Goal: Task Accomplishment & Management: Manage account settings

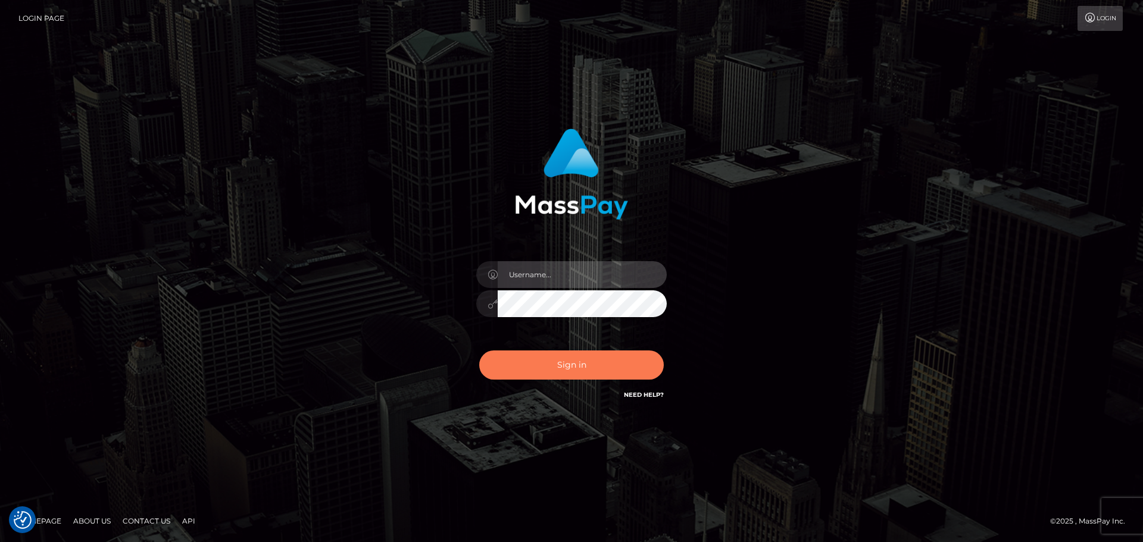
type input "Victor.rollacan"
click at [583, 358] on button "Sign in" at bounding box center [571, 365] width 185 height 29
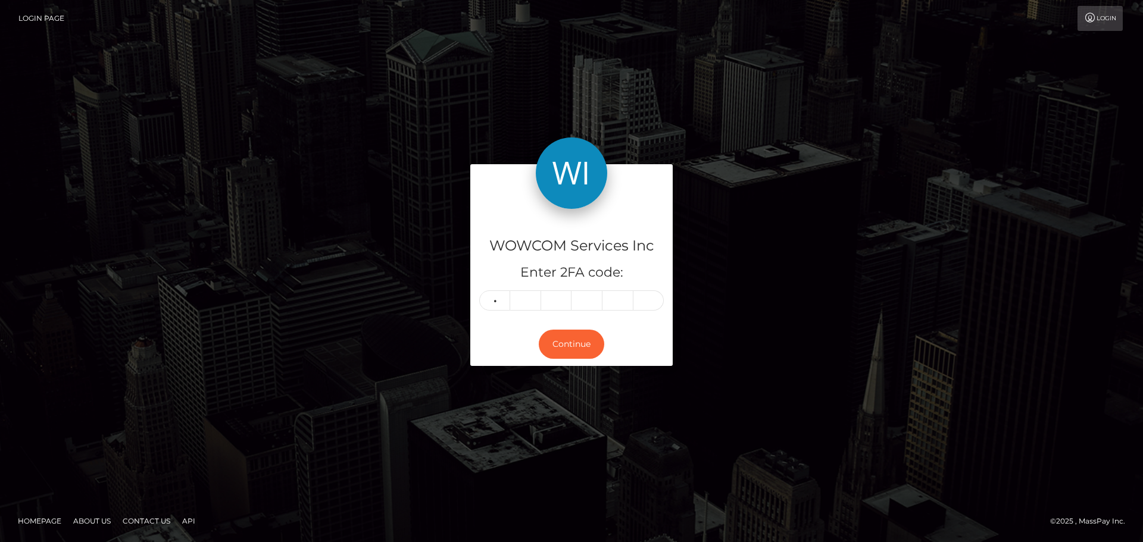
type input "2"
type input "4"
type input "9"
type input "2"
type input "7"
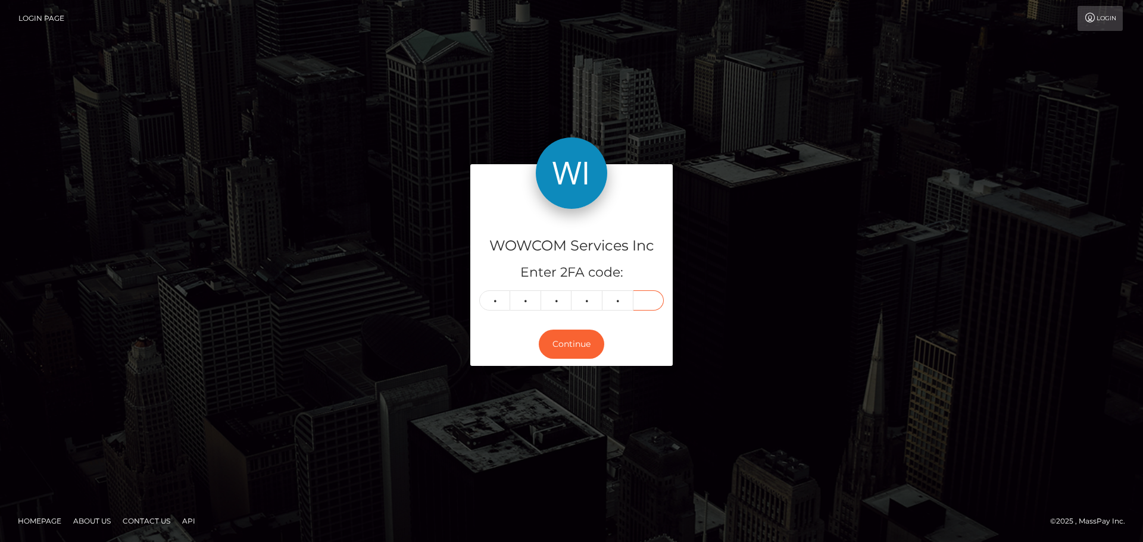
type input "7"
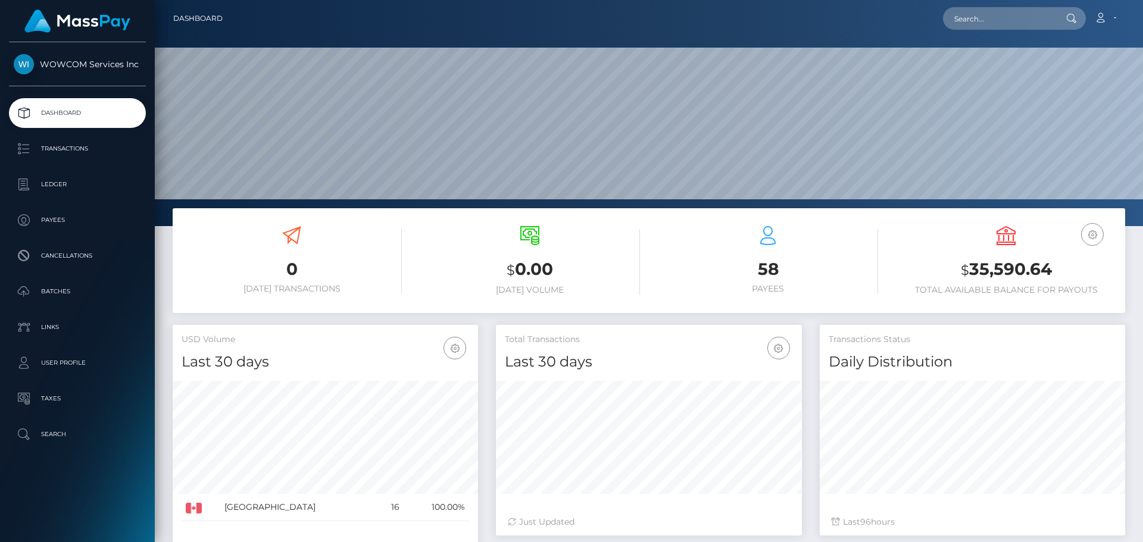
scroll to position [211, 306]
click at [1115, 20] on link "Account" at bounding box center [1104, 18] width 35 height 25
click at [1076, 69] on link "Logout" at bounding box center [1076, 76] width 95 height 22
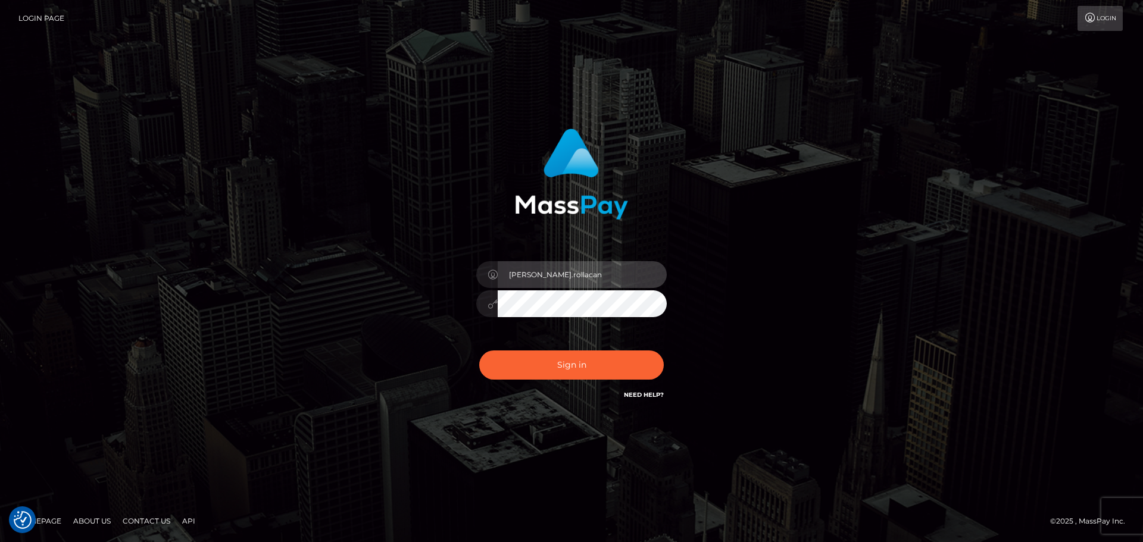
click at [594, 274] on input "Victor.rollacan" at bounding box center [582, 274] width 169 height 27
type input "Victor.wowcan2"
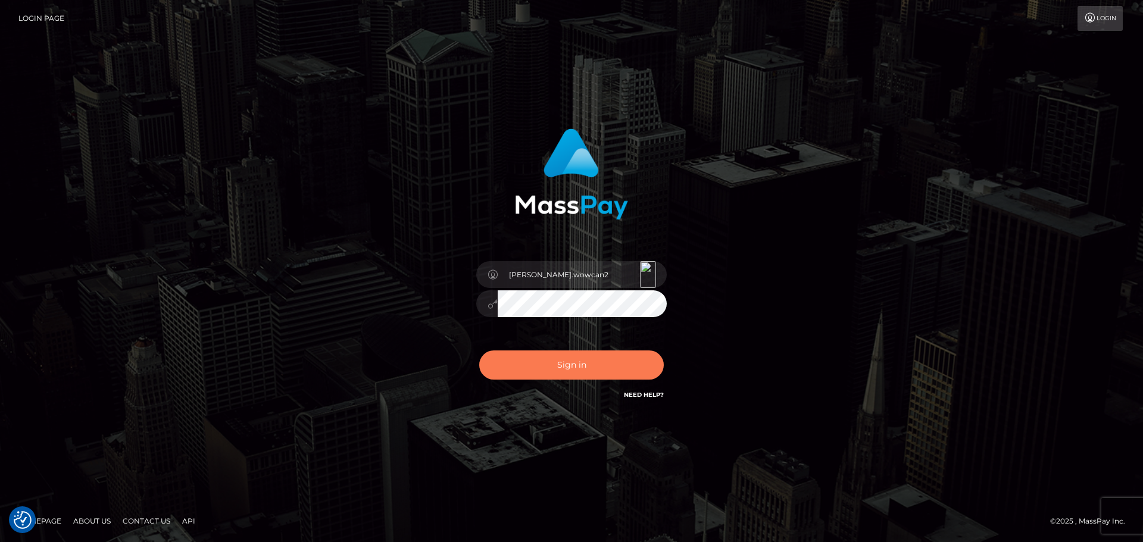
click at [628, 370] on button "Sign in" at bounding box center [571, 365] width 185 height 29
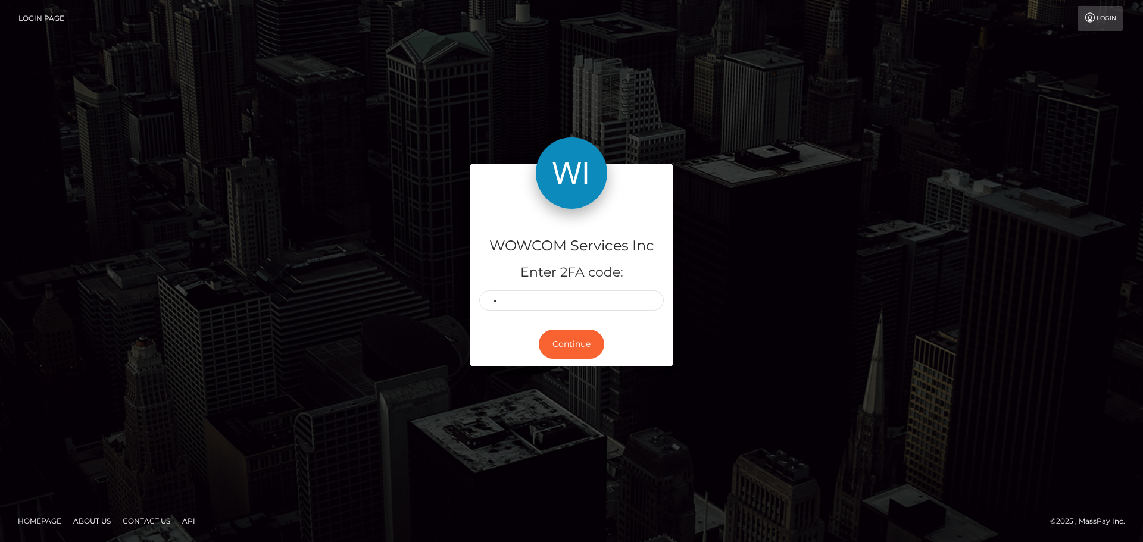
type input "6"
type input "8"
type input "2"
type input "9"
type input "7"
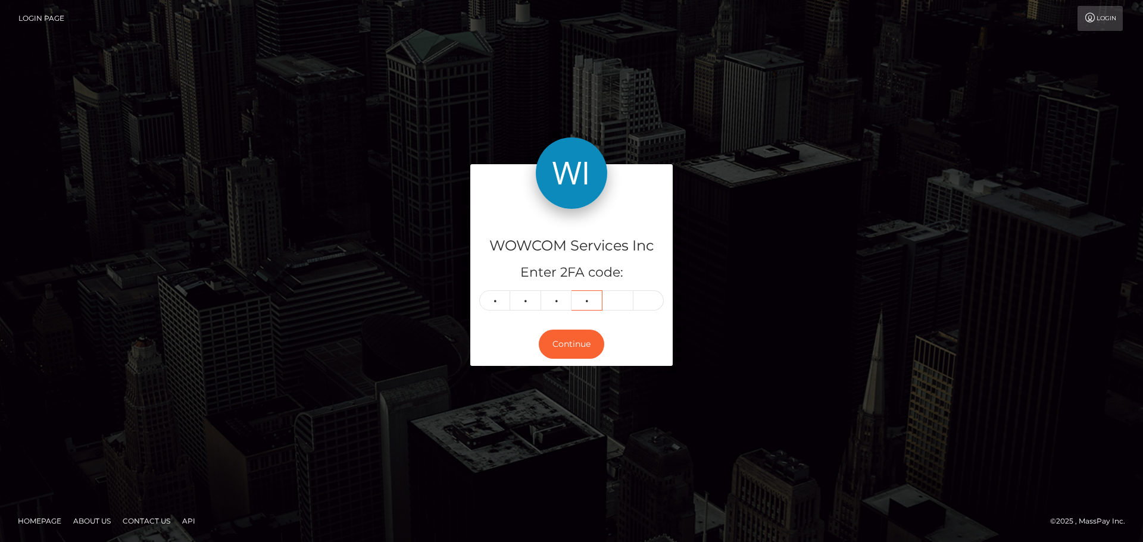
type input "8"
type input "2"
type input "5"
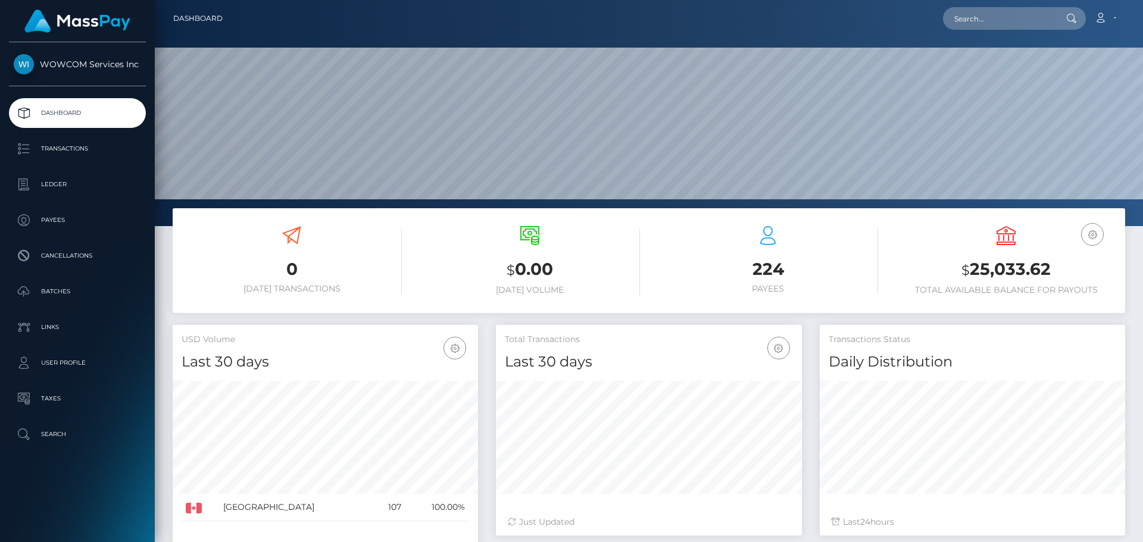
scroll to position [211, 306]
click at [1013, 282] on h3 "$ 25,033.62" at bounding box center [1006, 270] width 220 height 24
copy h3 "25,033.62"
